Goal: Check status: Check status

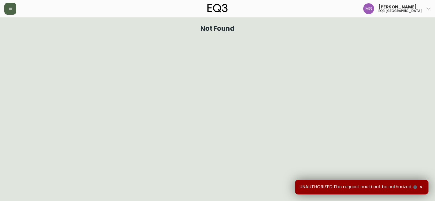
click at [6, 6] on button "button" at bounding box center [10, 9] width 12 height 12
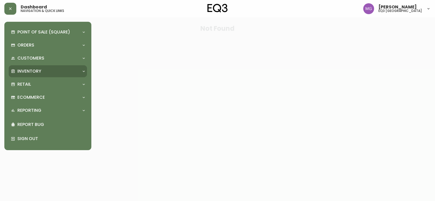
click at [26, 72] on p "Inventory" at bounding box center [29, 71] width 24 height 6
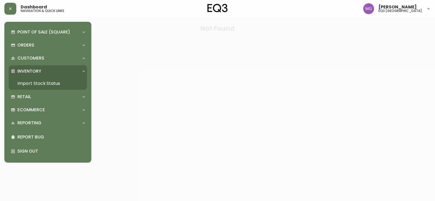
click at [33, 84] on link "Import Stock Status" at bounding box center [48, 83] width 78 height 12
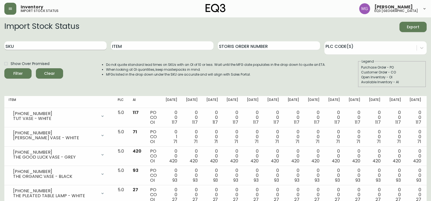
click at [78, 44] on input "SKU" at bounding box center [55, 45] width 102 height 9
paste input "[PHONE_NUMBER]"
type input "[PHONE_NUMBER]"
click at [4, 68] on button "Filter" at bounding box center [17, 73] width 27 height 10
